Goal: Complete application form

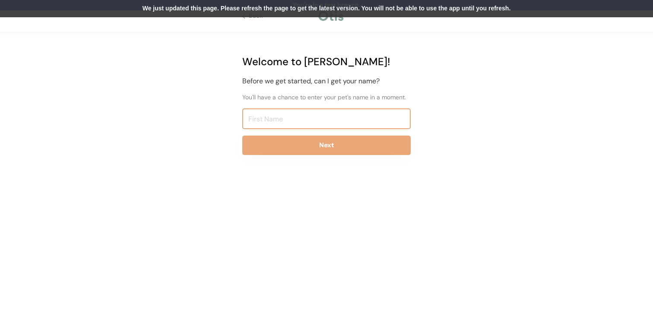
click at [303, 116] on input "input" at bounding box center [326, 118] width 169 height 21
click at [294, 11] on div "We just updated this page. Please refresh the page to get the latest version. Y…" at bounding box center [326, 8] width 653 height 17
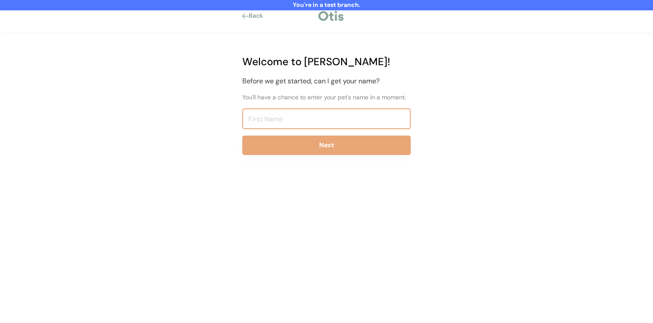
click at [296, 119] on input "input" at bounding box center [326, 118] width 169 height 21
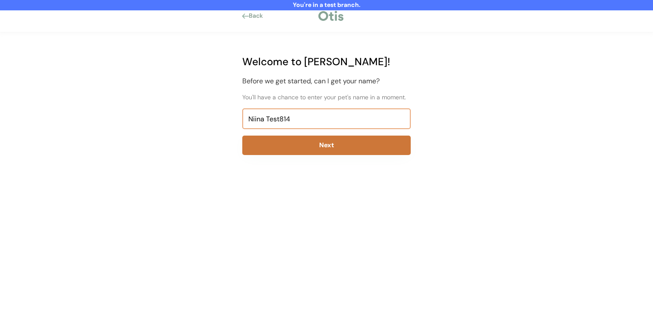
type input "Niina Test814"
click at [349, 142] on button "Next" at bounding box center [326, 145] width 169 height 19
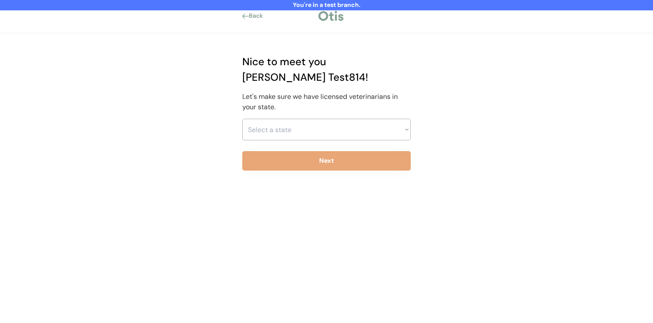
click at [307, 119] on select "Select a state [US_STATE] [US_STATE] [US_STATE] [US_STATE] [US_STATE] [US_STATE…" at bounding box center [326, 130] width 169 height 22
select select ""1348695171700984260__LOOKUP__1703261330881x637905330213908200""
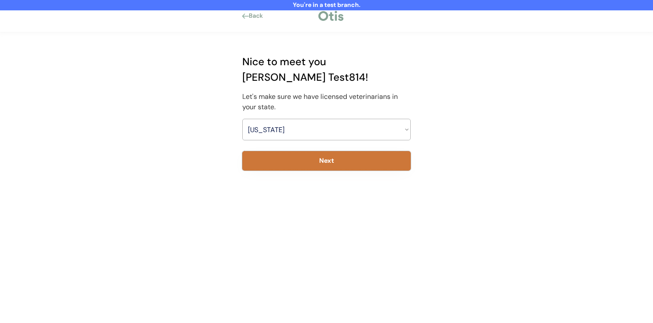
click at [322, 151] on button "Next" at bounding box center [326, 160] width 169 height 19
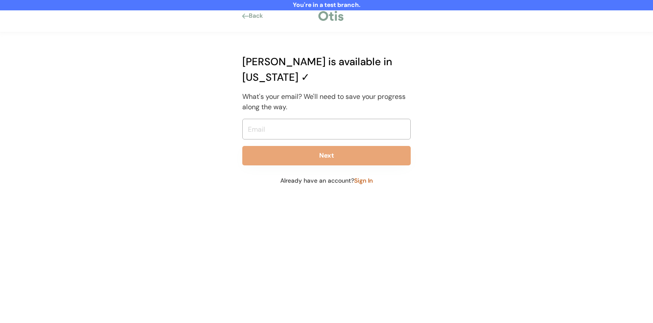
click at [316, 119] on input "email" at bounding box center [326, 129] width 169 height 21
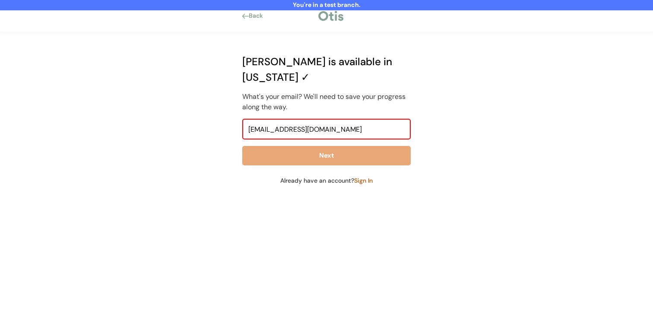
type input "[EMAIL_ADDRESS][DOMAIN_NAME]"
click at [319, 152] on div "[PERSON_NAME] is available in [US_STATE] ✓ What's your email? We'll need to sav…" at bounding box center [326, 119] width 194 height 175
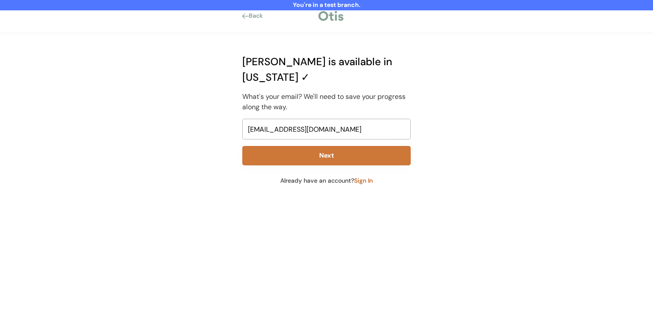
click at [323, 146] on button "Next" at bounding box center [326, 155] width 169 height 19
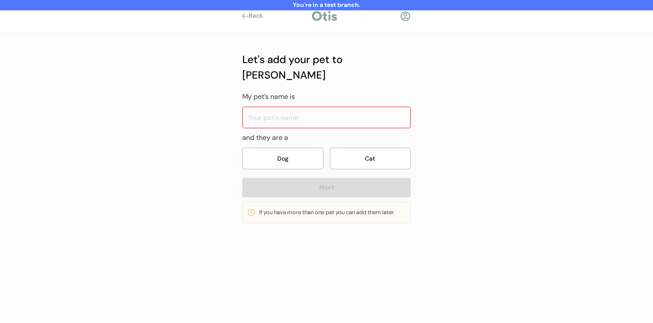
click at [198, 76] on div "You're in a test branch. Back Let's add your pet to [PERSON_NAME] My pet’s name…" at bounding box center [326, 161] width 653 height 323
